Goal: Task Accomplishment & Management: Use online tool/utility

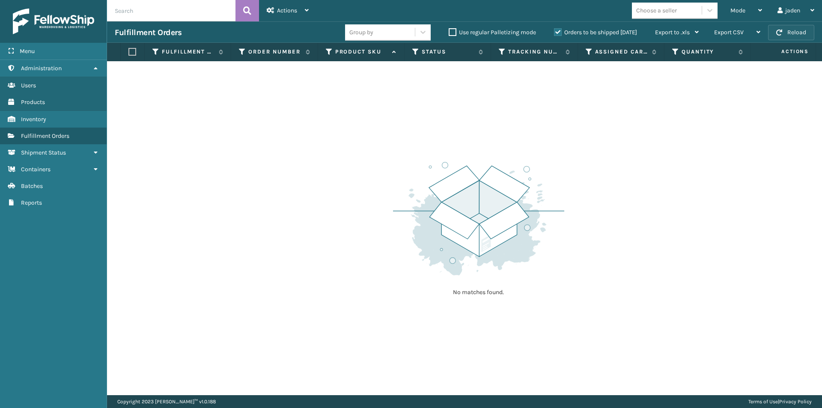
click at [789, 30] on button "Reload" at bounding box center [792, 32] width 46 height 15
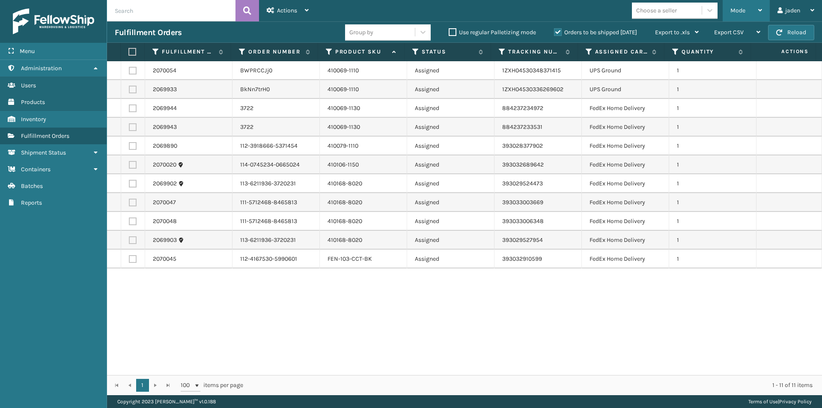
click at [745, 12] on span "Mode" at bounding box center [738, 10] width 15 height 7
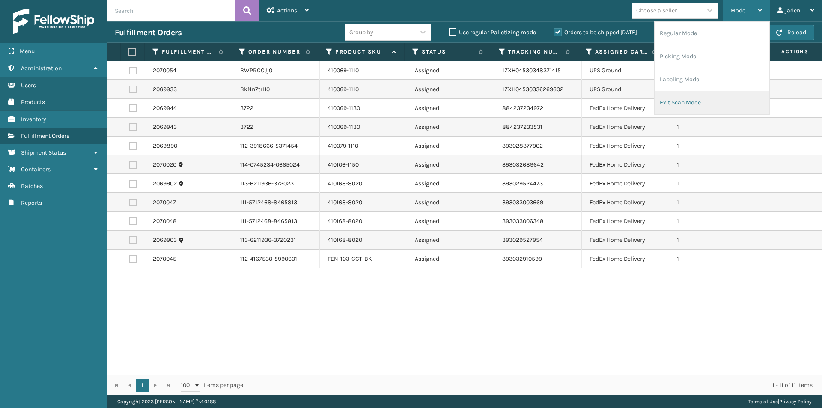
click at [721, 96] on li "Exit Scan Mode" at bounding box center [712, 102] width 115 height 23
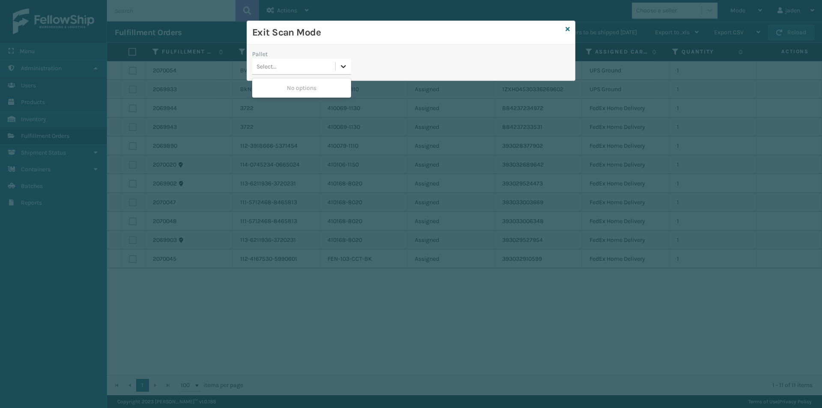
click at [341, 65] on icon at bounding box center [343, 66] width 9 height 9
drag, startPoint x: 304, startPoint y: 85, endPoint x: 466, endPoint y: 63, distance: 163.5
click at [303, 85] on div "No options" at bounding box center [301, 88] width 99 height 16
drag, startPoint x: 470, startPoint y: 60, endPoint x: 488, endPoint y: 41, distance: 26.4
click at [401, 40] on div "Exit Scan Mode" at bounding box center [411, 33] width 328 height 24
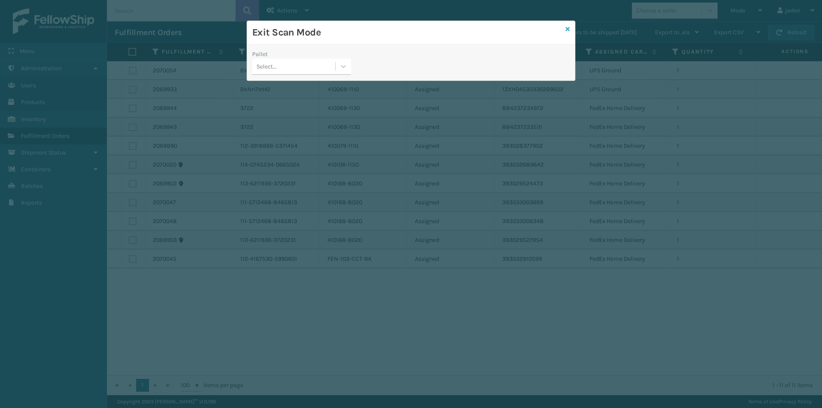
click at [566, 30] on icon at bounding box center [568, 29] width 4 height 6
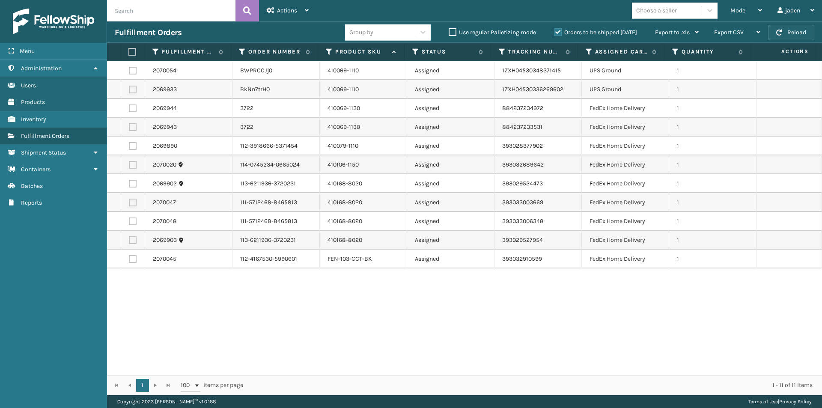
click at [792, 37] on button "Reload" at bounding box center [792, 32] width 46 height 15
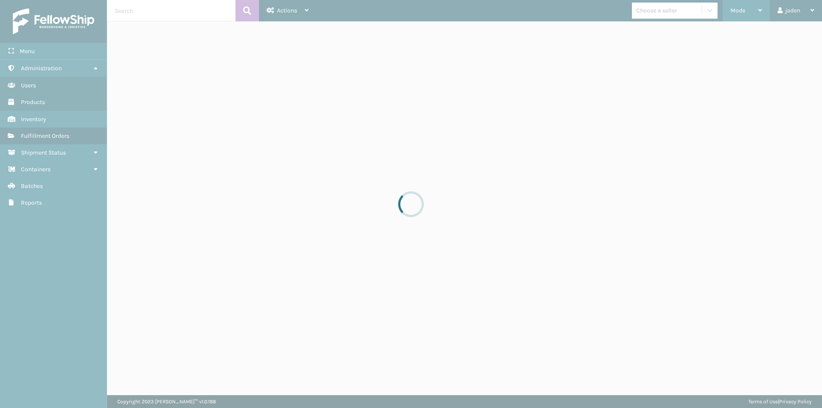
click at [751, 12] on div "Mode" at bounding box center [747, 10] width 32 height 21
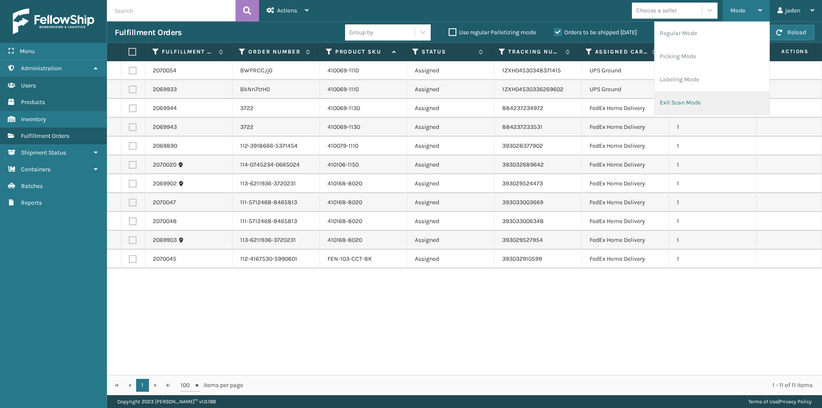
click at [694, 95] on li "Exit Scan Mode" at bounding box center [712, 102] width 115 height 23
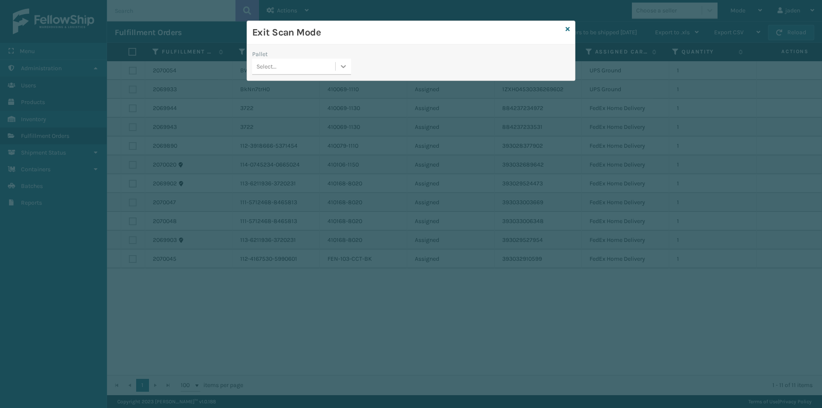
click at [346, 71] on div at bounding box center [343, 66] width 15 height 15
click at [287, 85] on div "No options" at bounding box center [301, 88] width 99 height 16
click at [571, 24] on div "Exit Scan Mode" at bounding box center [411, 33] width 328 height 24
click at [570, 26] on icon at bounding box center [568, 29] width 4 height 6
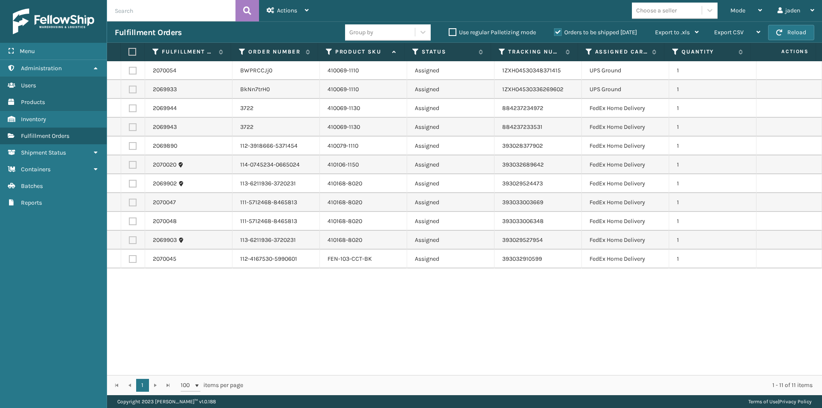
drag, startPoint x: 466, startPoint y: 296, endPoint x: 254, endPoint y: 190, distance: 236.8
click at [278, 301] on div "2070054 BWPRCCJj0 410069-1110 Assigned 1ZXH04530348371415 UPS Ground 1 2069933 …" at bounding box center [464, 218] width 715 height 314
click at [783, 32] on button "Reload" at bounding box center [792, 32] width 46 height 15
